Goal: Transaction & Acquisition: Purchase product/service

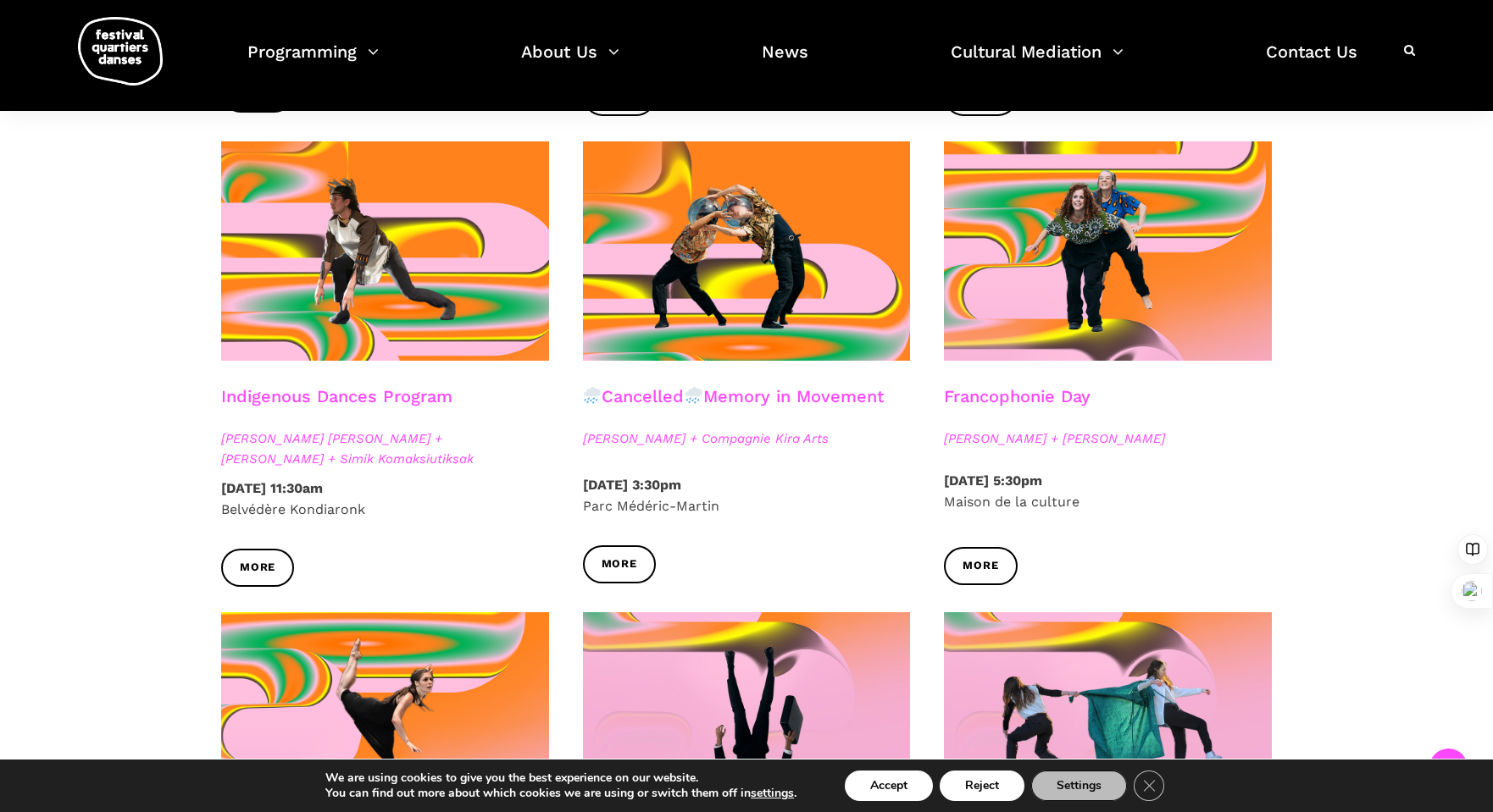
scroll to position [790, 0]
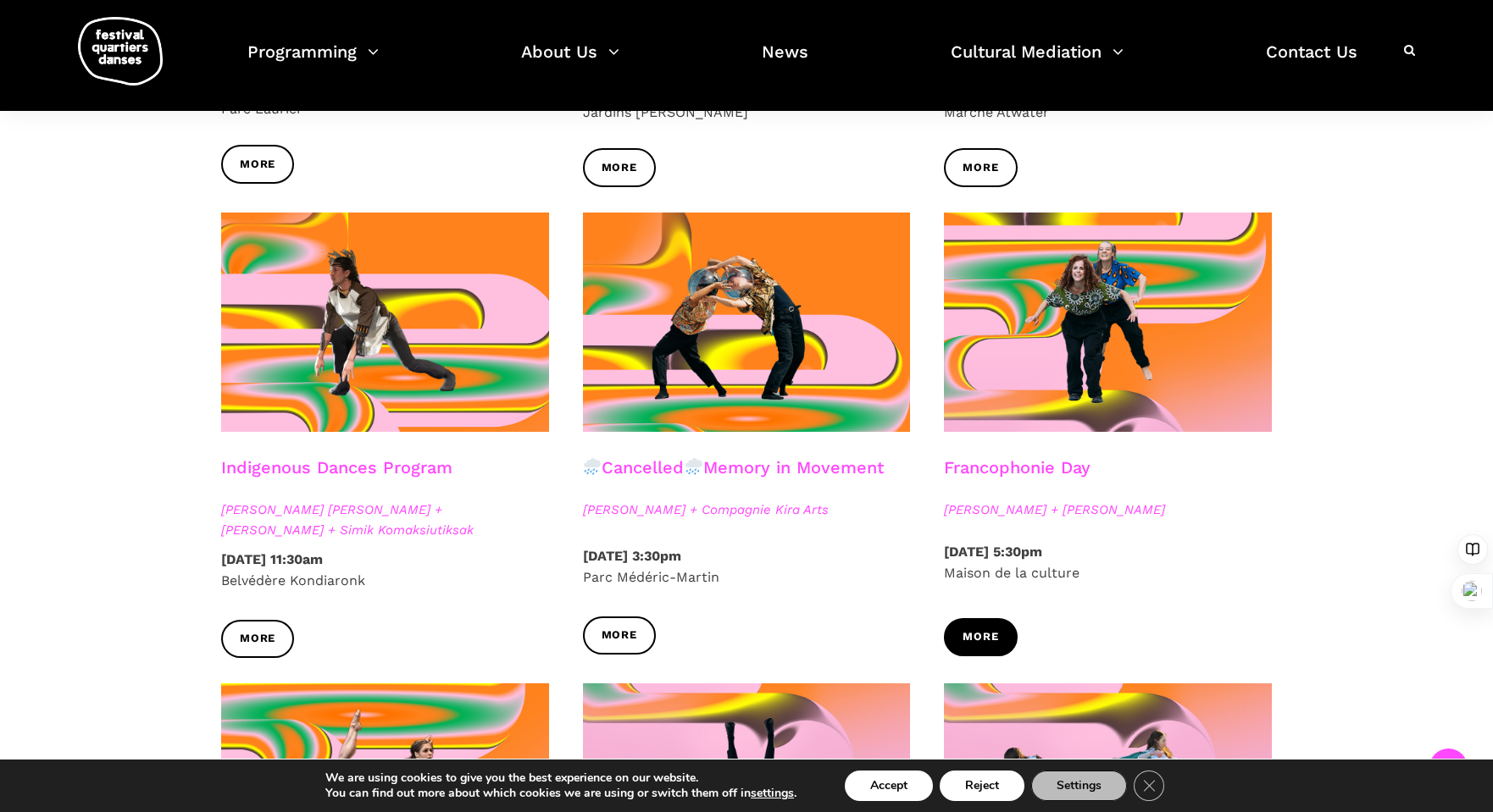
click at [965, 623] on link "More" at bounding box center [980, 637] width 72 height 38
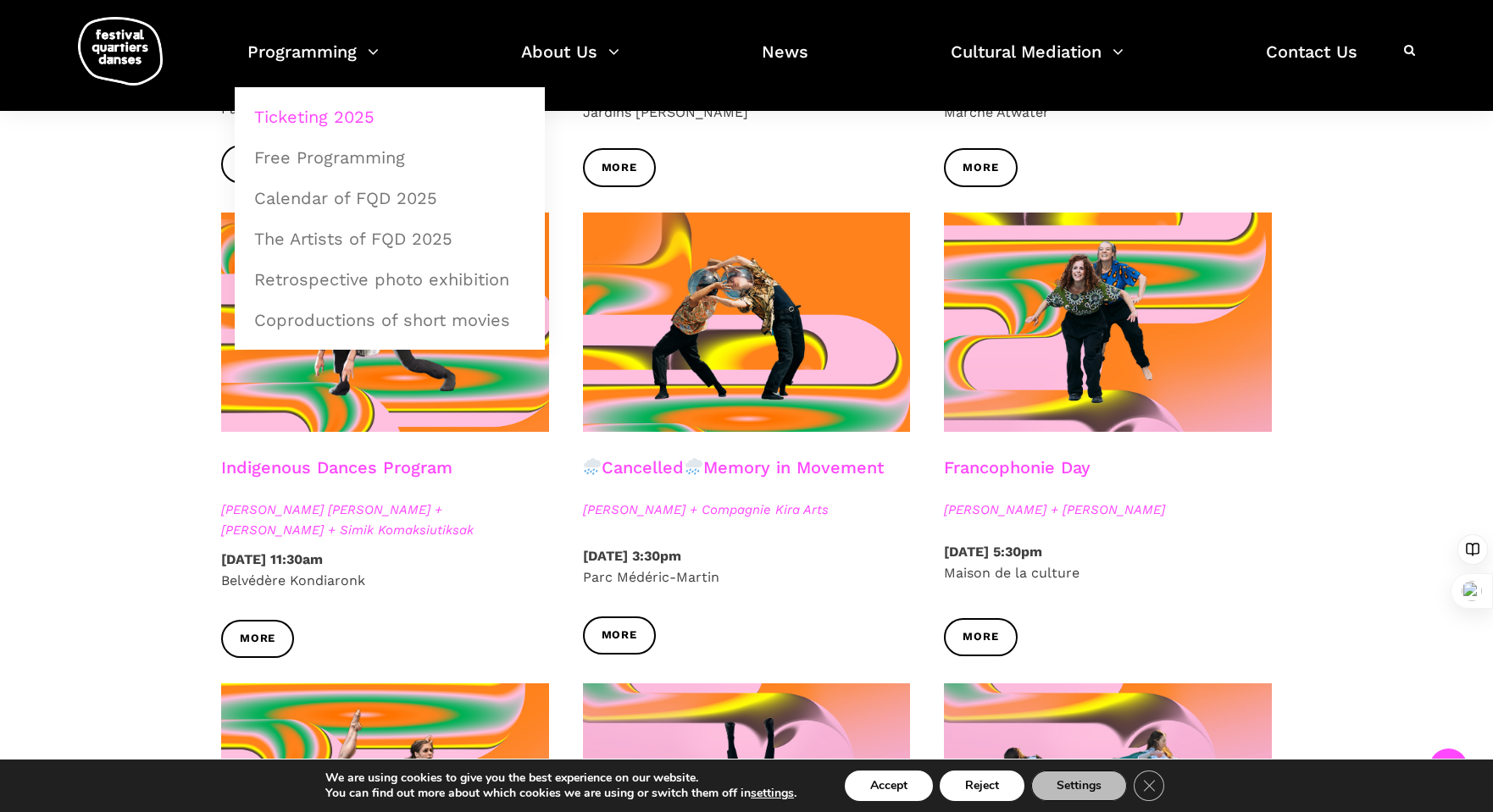
click at [324, 108] on link "Ticketing 2025" at bounding box center [389, 117] width 292 height 39
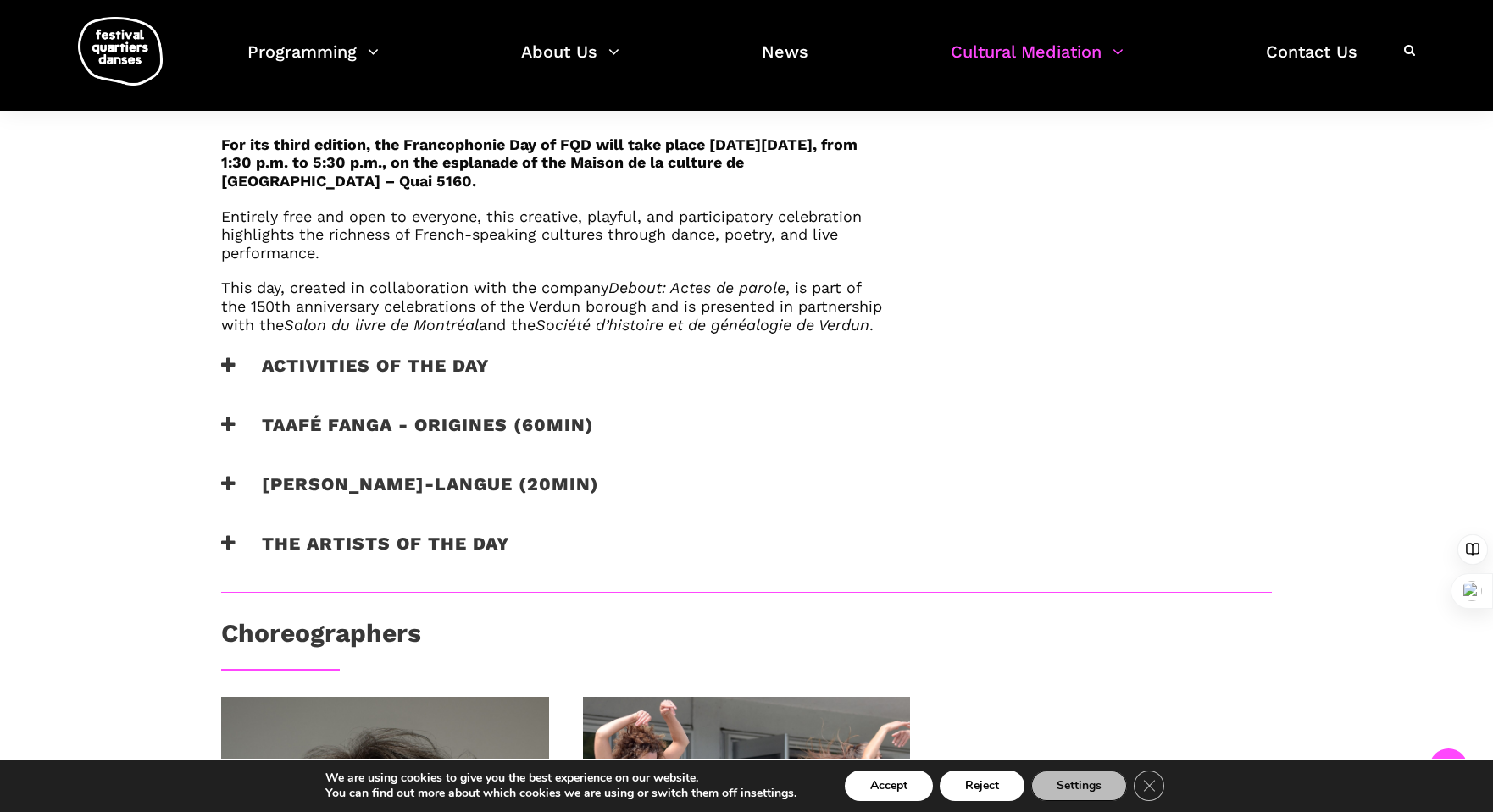
scroll to position [1016, 0]
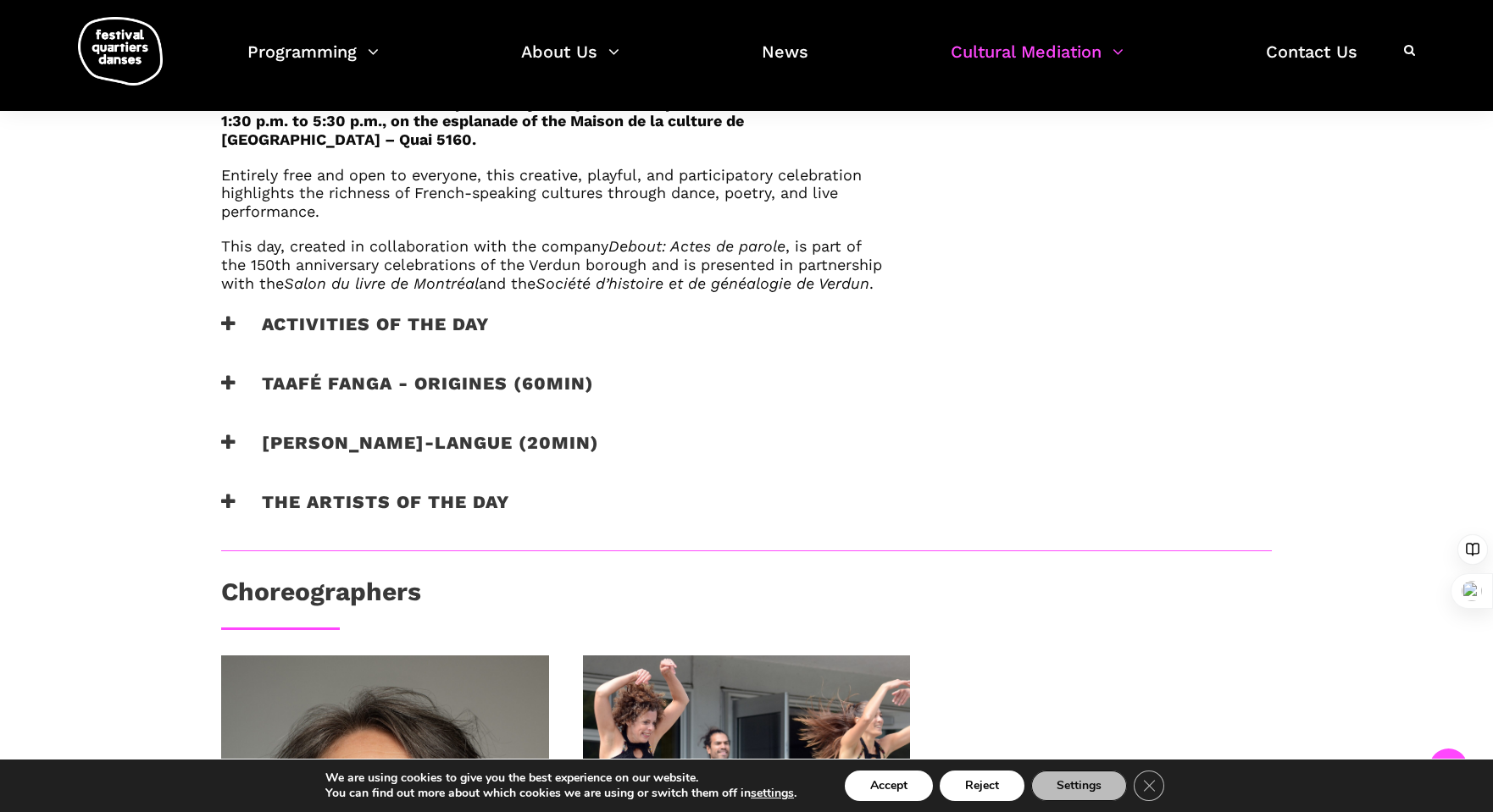
click at [441, 343] on h3 "Activities of the day" at bounding box center [354, 334] width 268 height 43
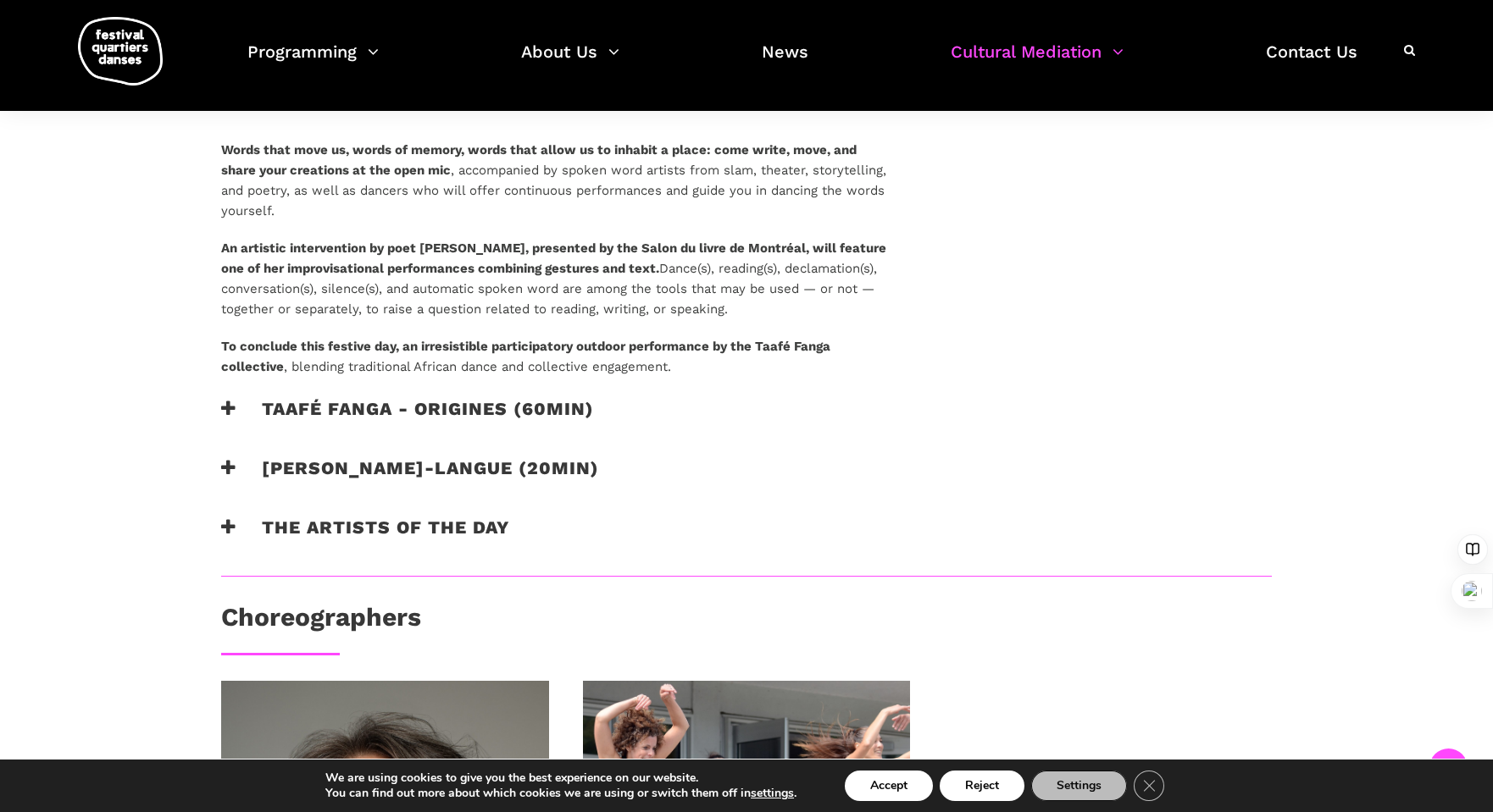
scroll to position [1242, 0]
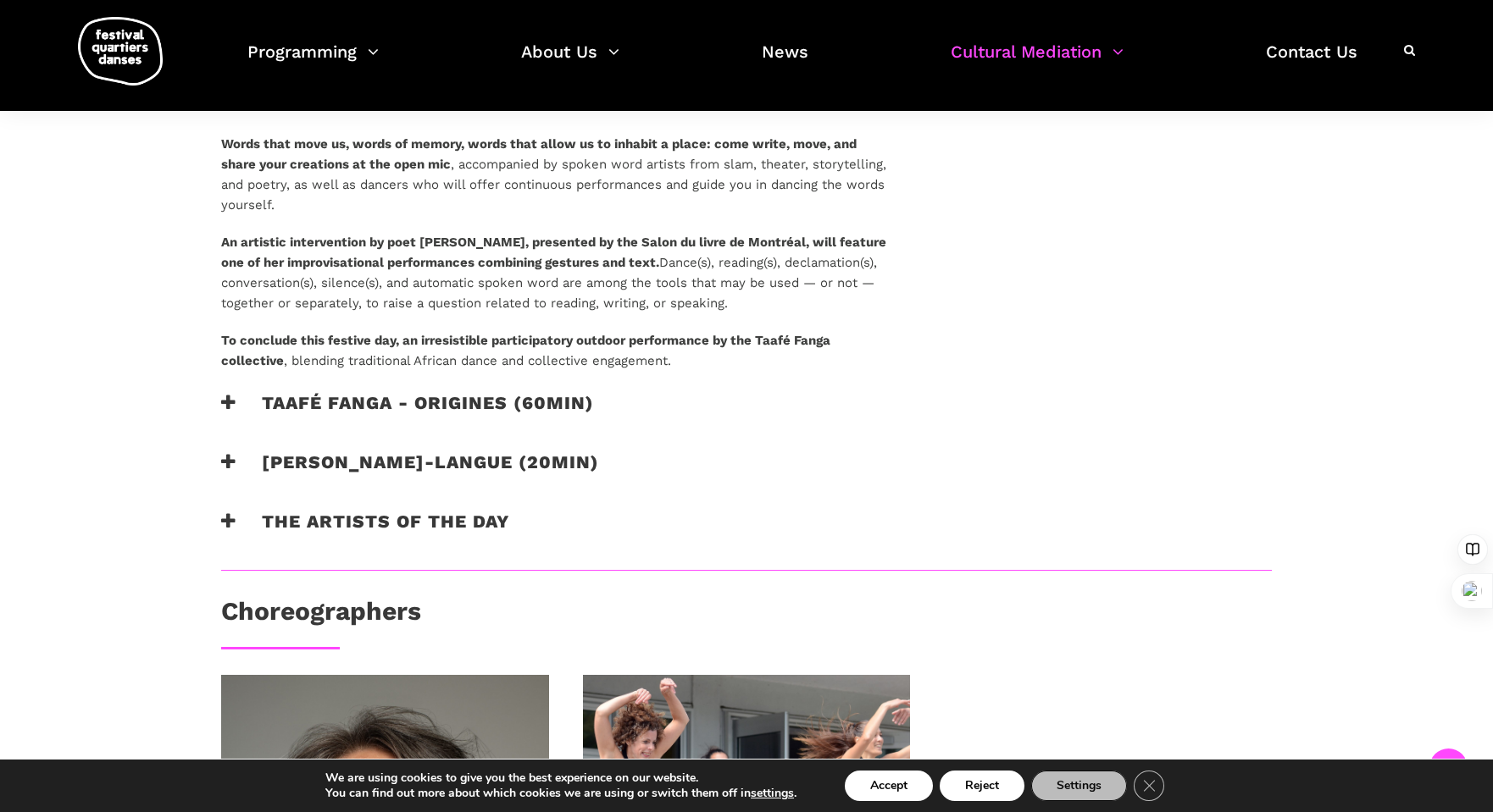
click at [441, 535] on h3 "The artists of the day" at bounding box center [365, 532] width 288 height 43
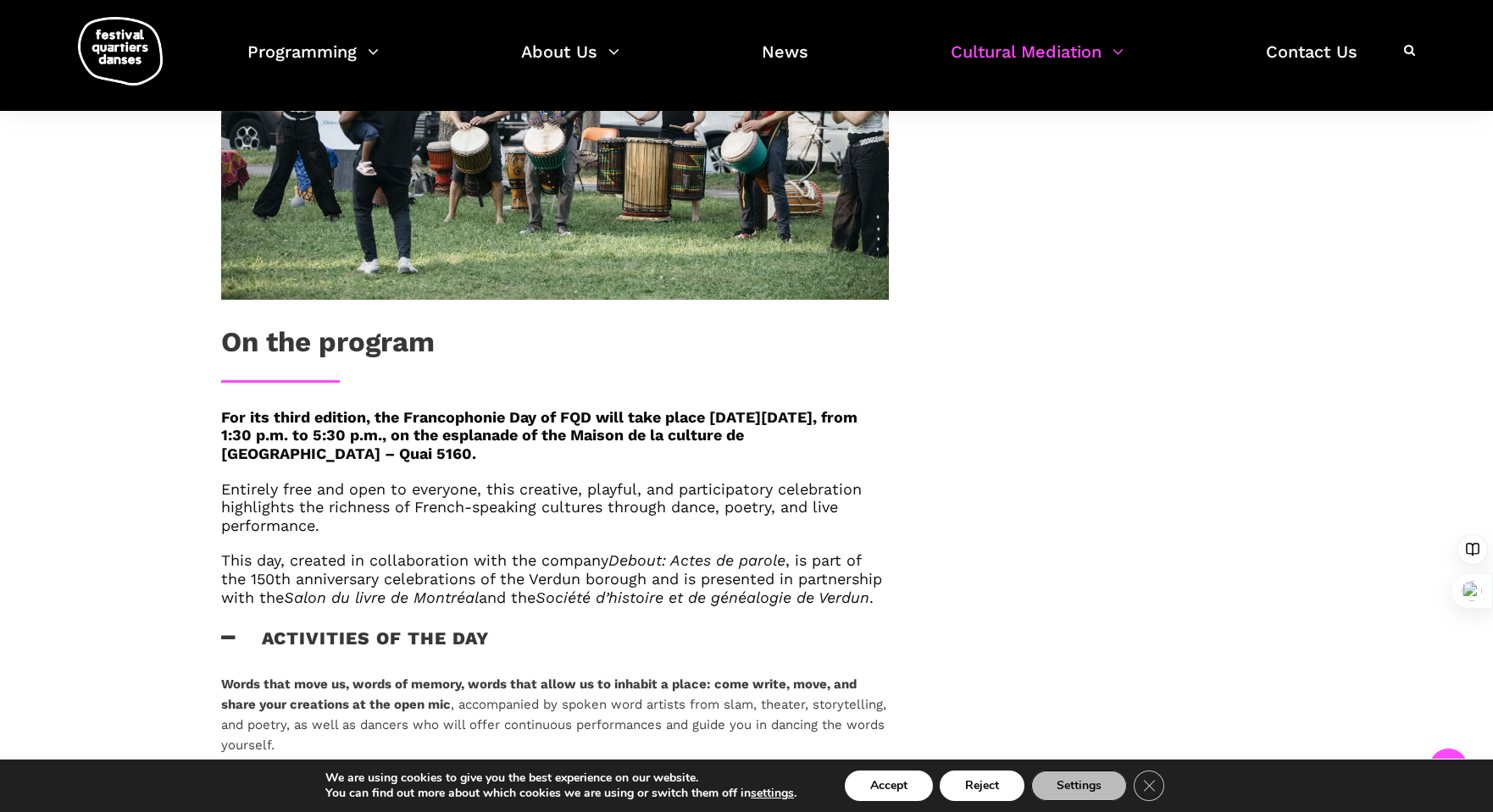
scroll to position [667, 0]
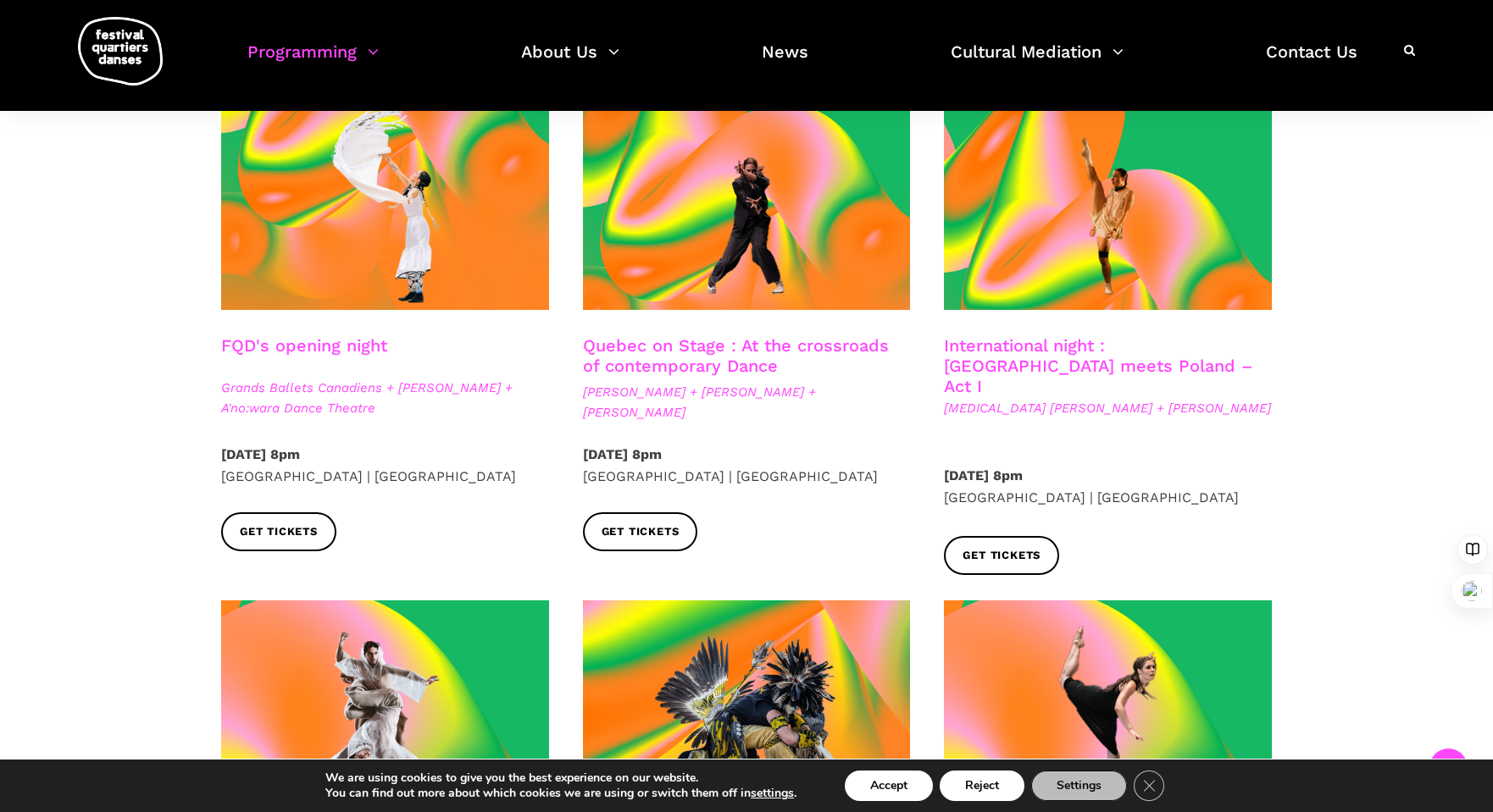
scroll to position [451, 0]
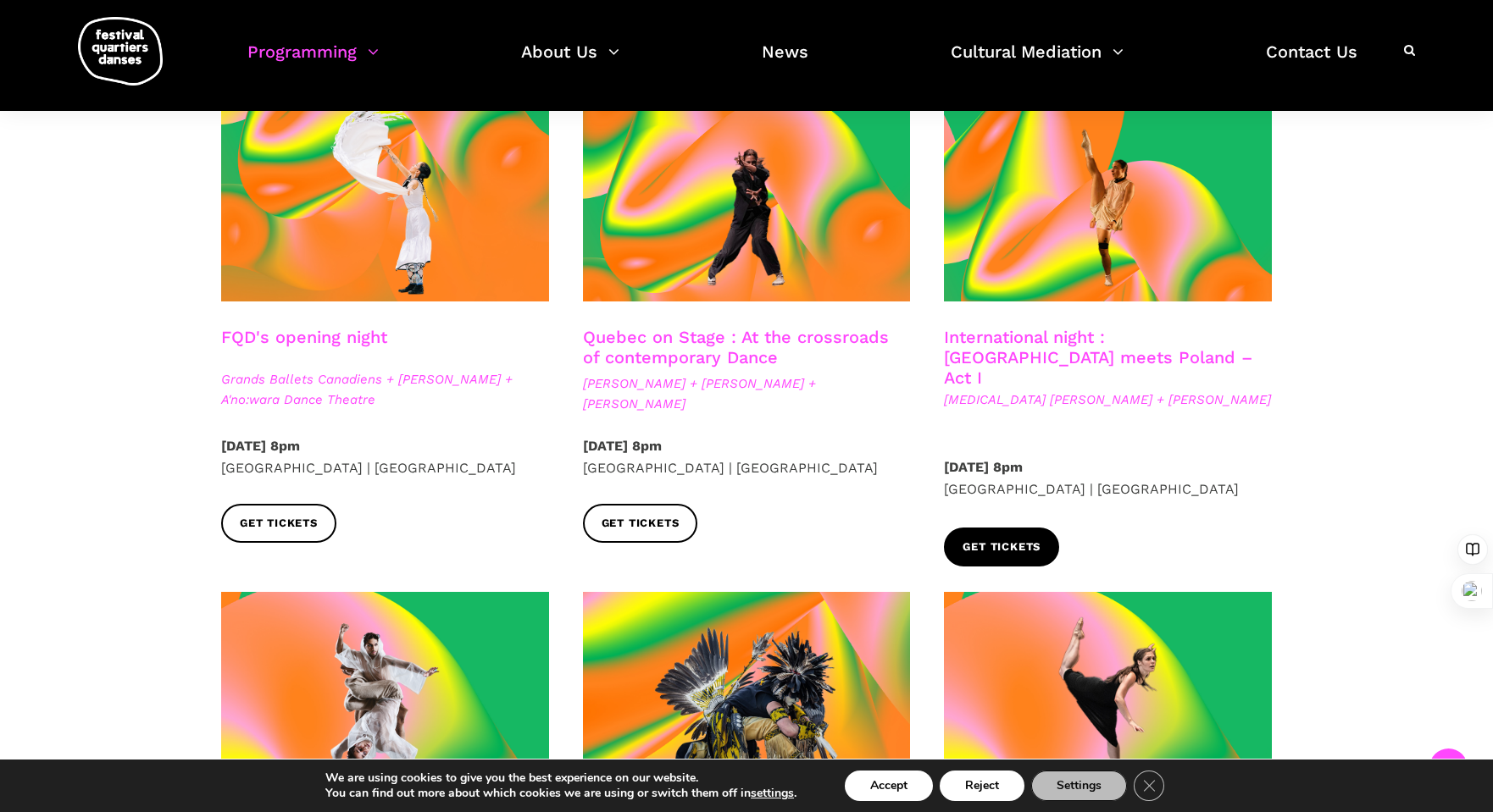
click at [1042, 529] on link "Get tickets" at bounding box center [1001, 547] width 115 height 38
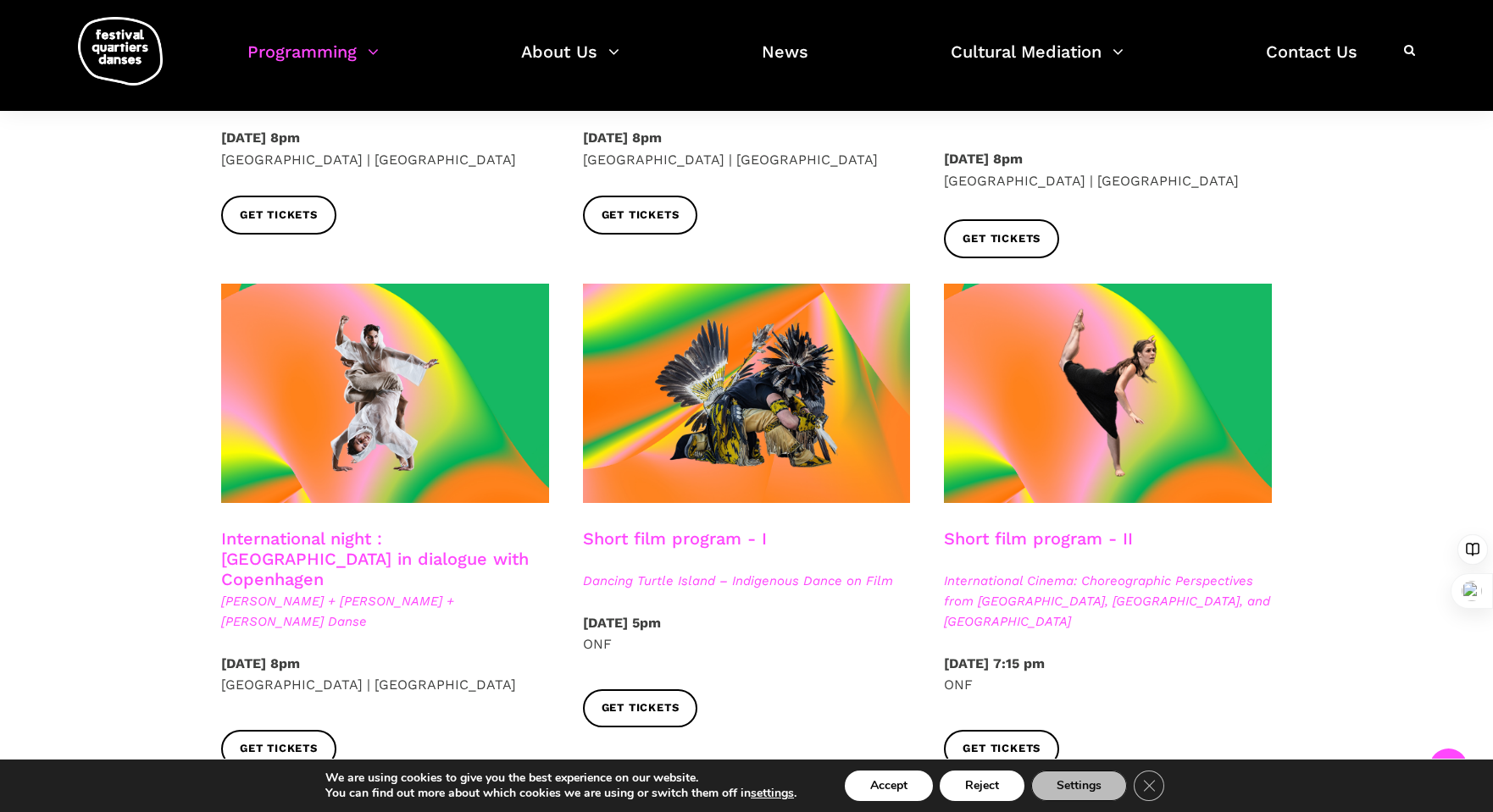
scroll to position [790, 0]
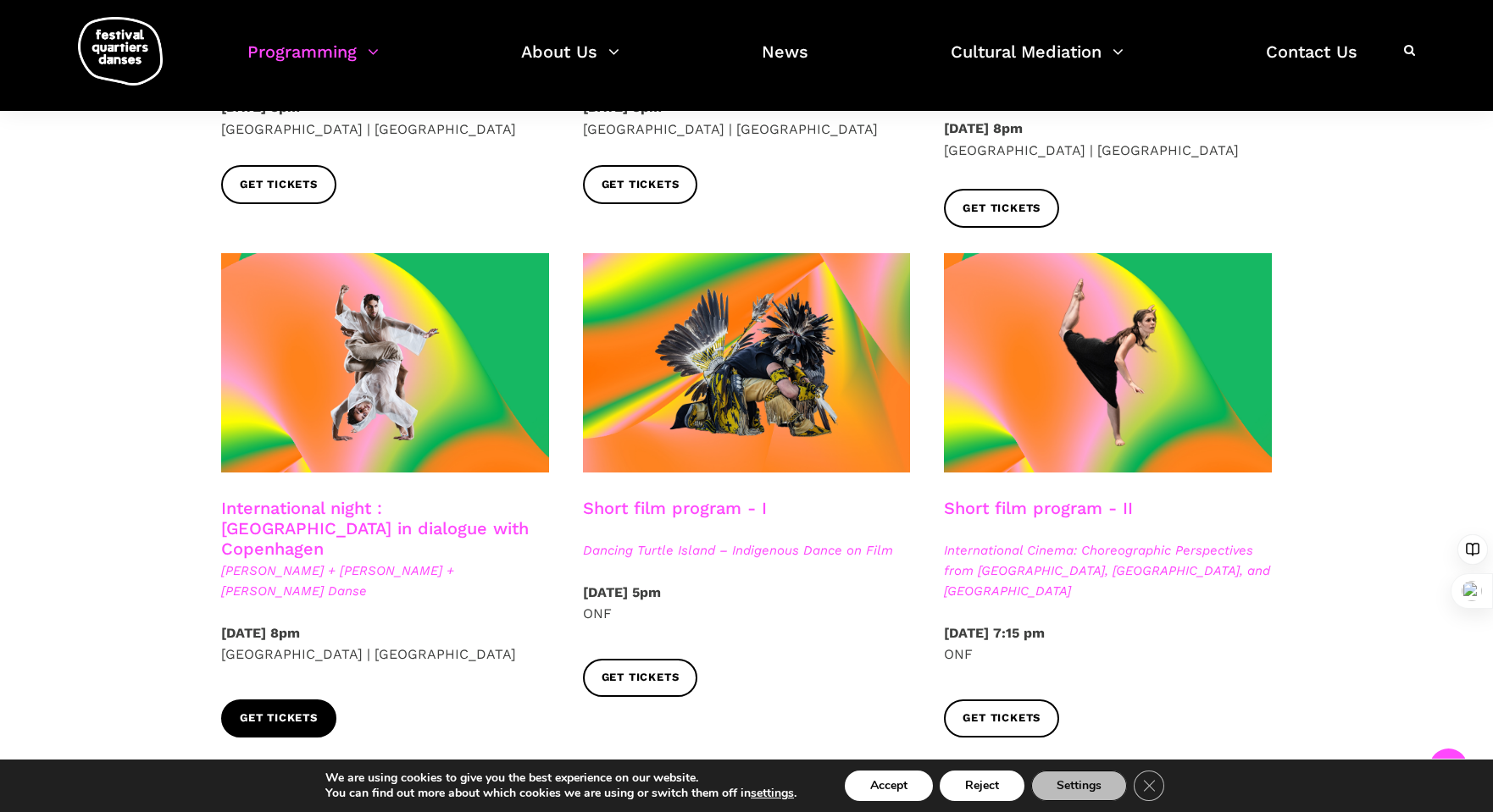
click at [302, 710] on span "Get tickets" at bounding box center [279, 719] width 78 height 17
